Goal: Transaction & Acquisition: Purchase product/service

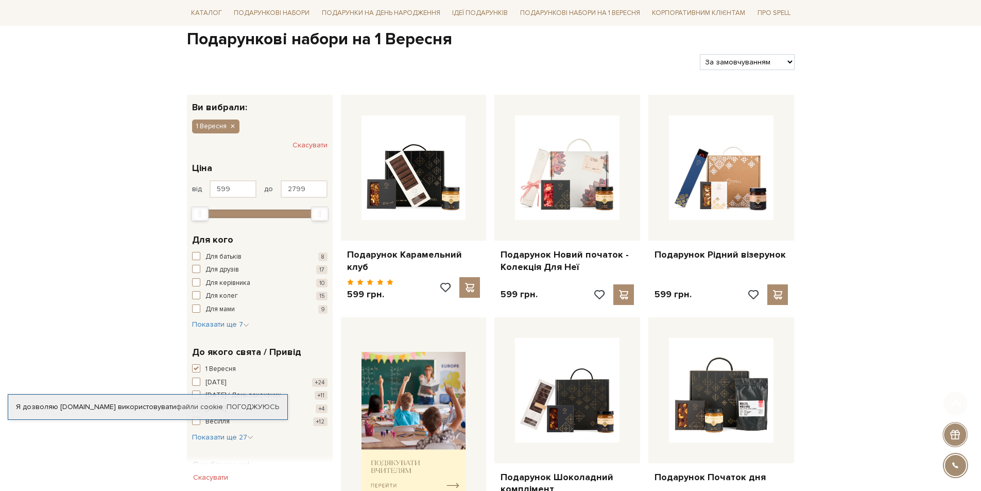
scroll to position [206, 0]
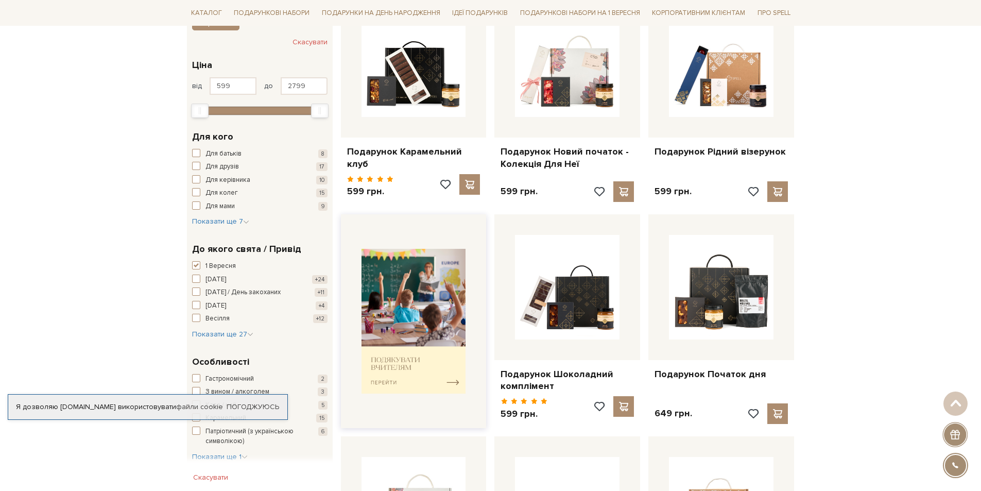
click at [390, 376] on img at bounding box center [414, 321] width 105 height 145
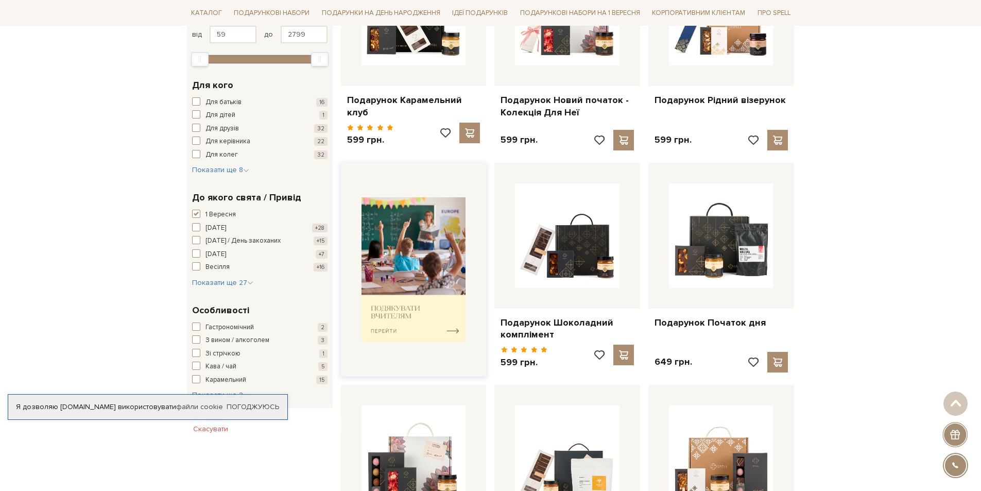
click at [455, 326] on img at bounding box center [414, 269] width 105 height 145
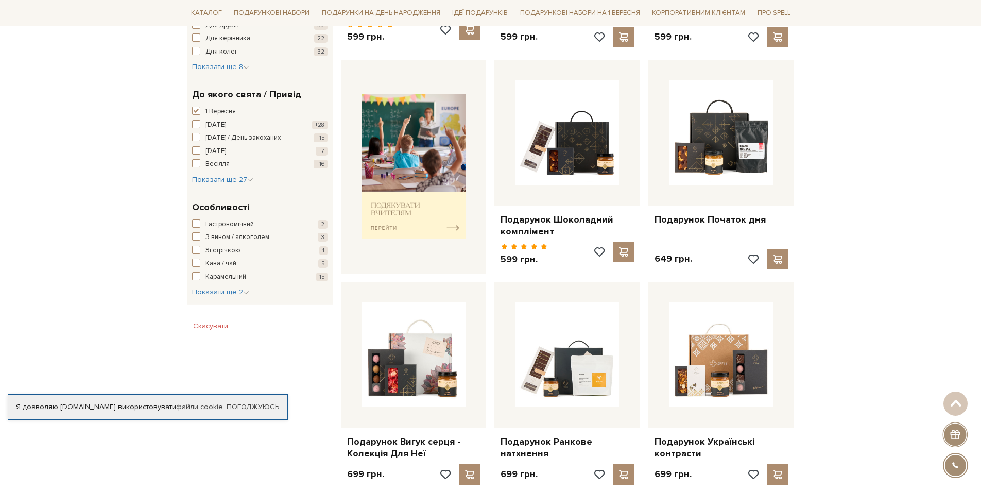
scroll to position [464, 0]
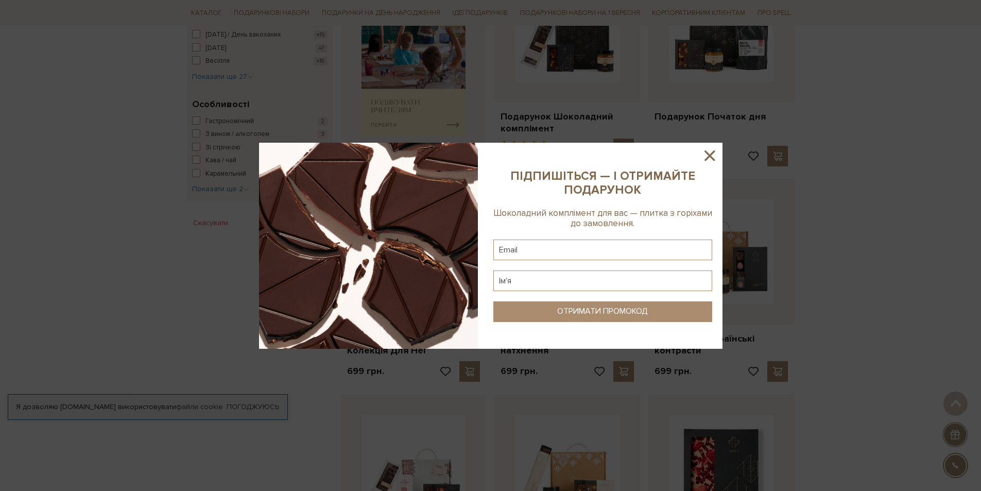
click at [711, 151] on icon at bounding box center [710, 156] width 18 height 18
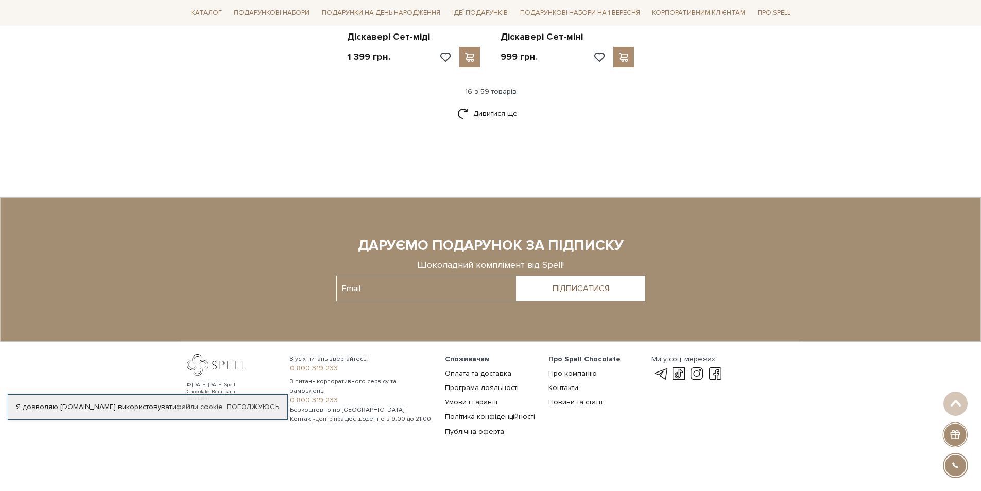
scroll to position [1185, 0]
